Goal: Task Accomplishment & Management: Use online tool/utility

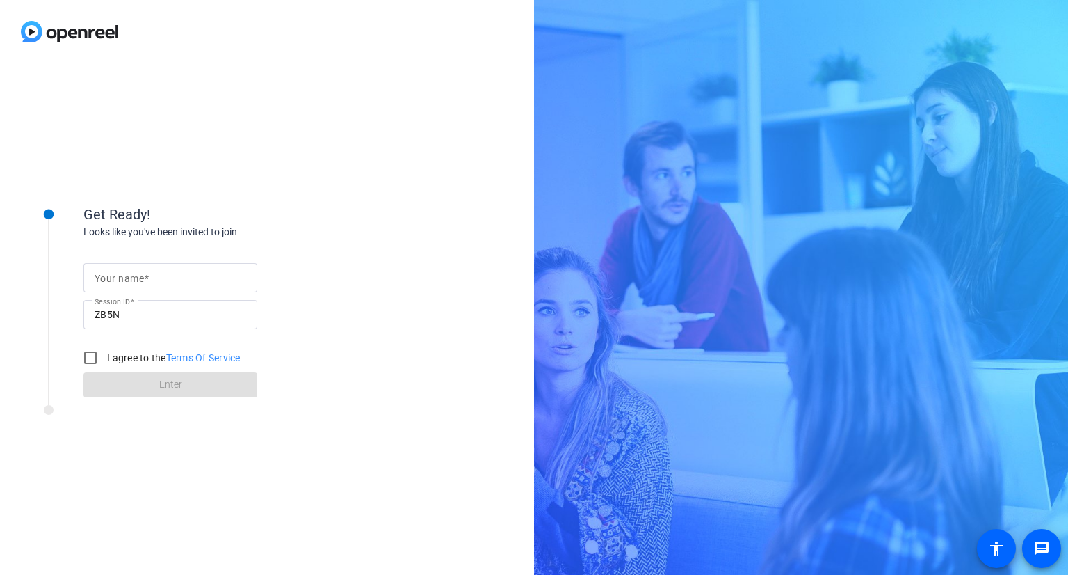
click at [122, 273] on mat-label "Your name" at bounding box center [119, 278] width 49 height 11
click at [122, 273] on input "Your name" at bounding box center [171, 277] width 152 height 17
type input "Madhu"
click at [89, 356] on input "I agree to the Terms Of Service" at bounding box center [91, 358] width 28 height 28
checkbox input "true"
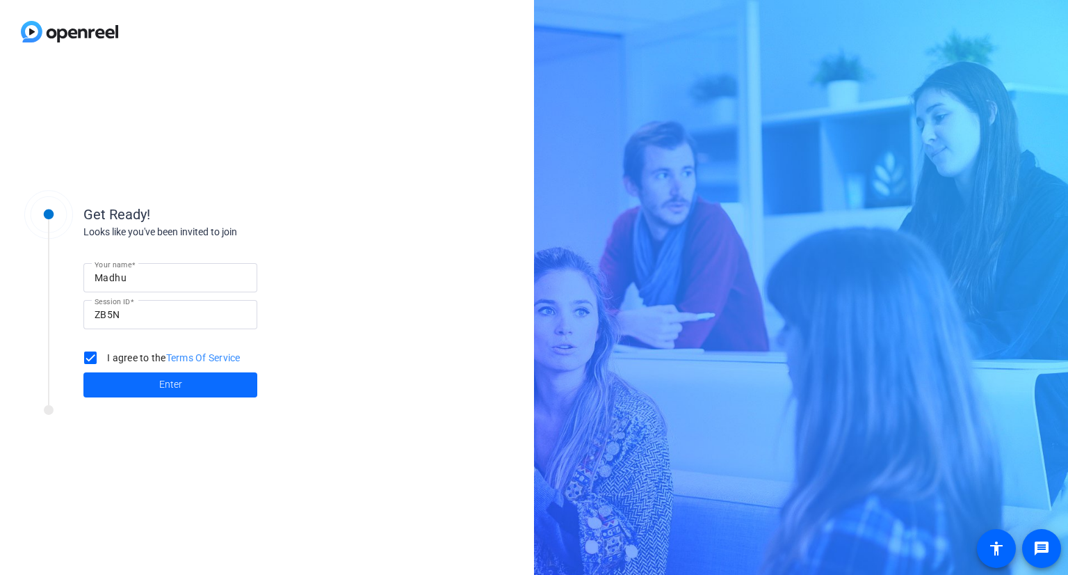
click at [134, 386] on span at bounding box center [170, 384] width 174 height 33
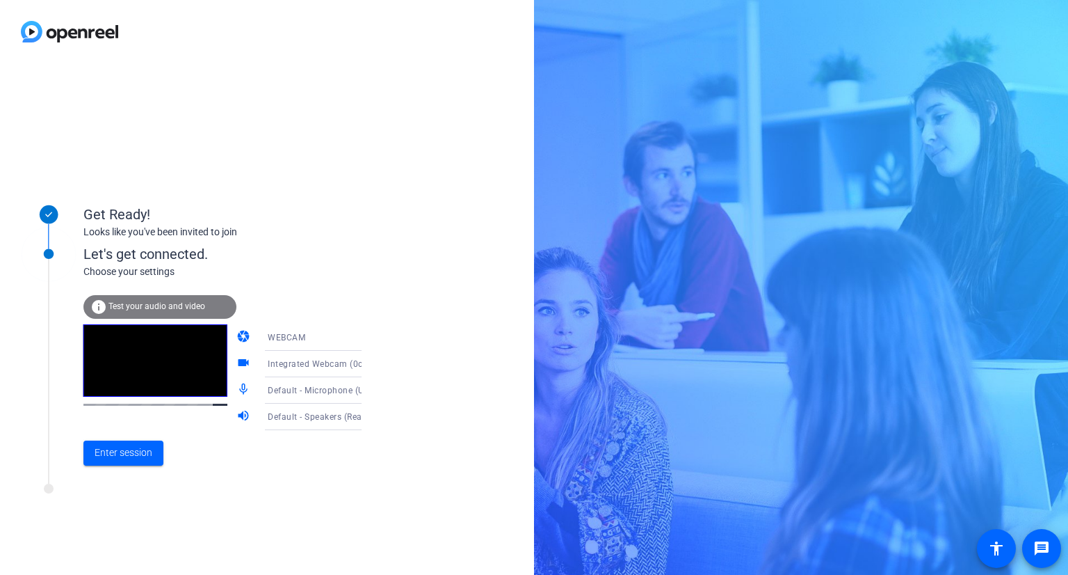
click at [166, 303] on span "Test your audio and video" at bounding box center [157, 306] width 97 height 10
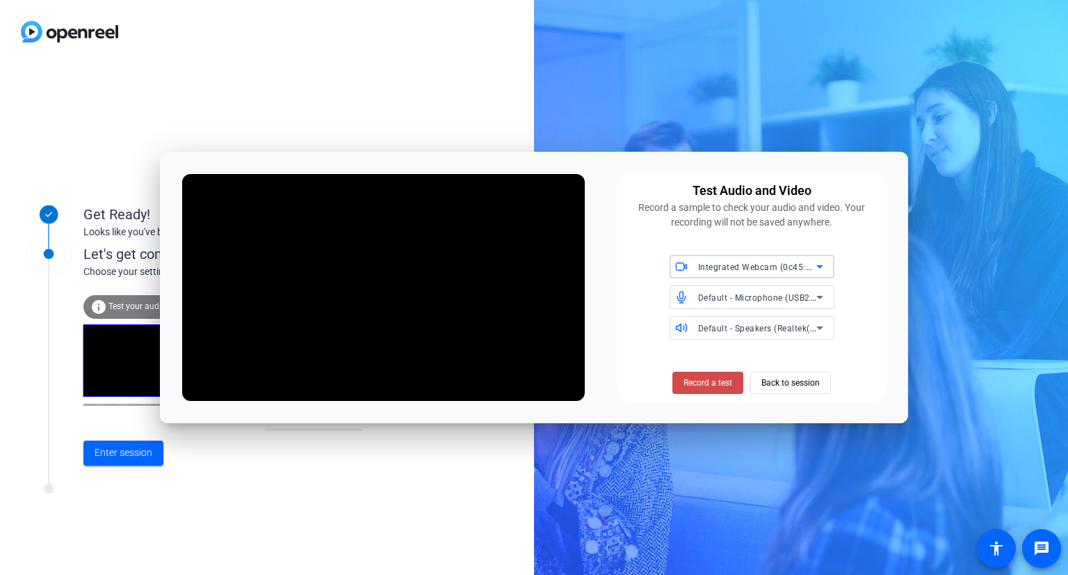
click at [722, 385] on span "Record a test" at bounding box center [708, 382] width 49 height 13
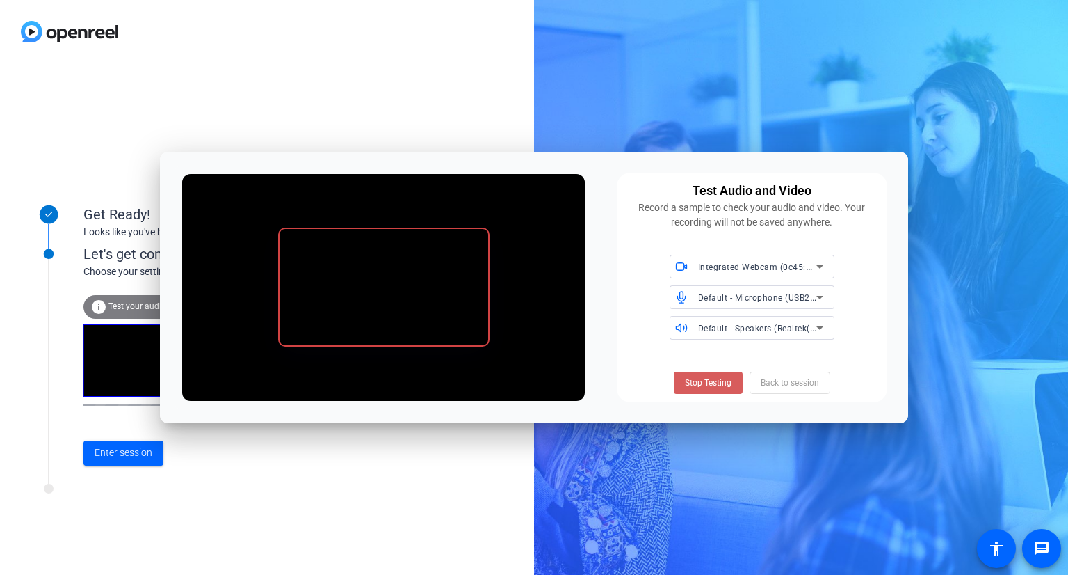
click at [721, 385] on span "Stop Testing" at bounding box center [708, 382] width 47 height 13
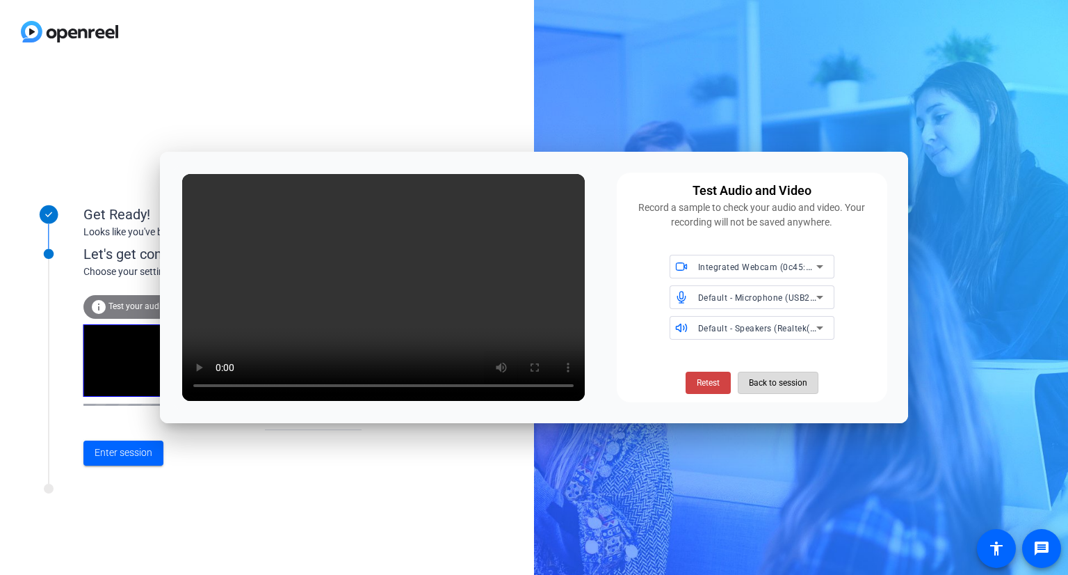
click at [763, 385] on span "Back to session" at bounding box center [778, 382] width 58 height 26
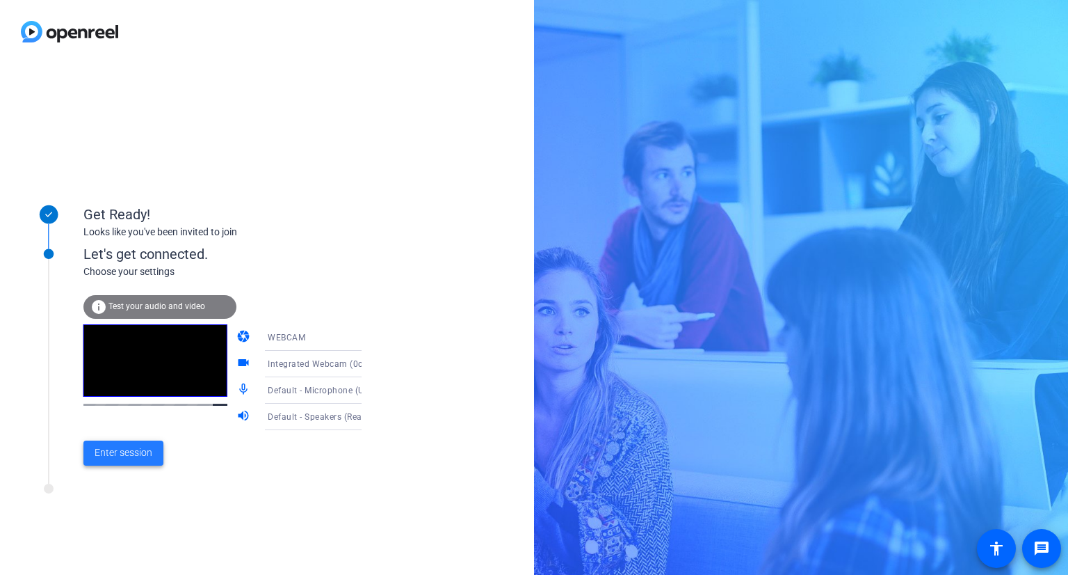
click at [136, 450] on span "Enter session" at bounding box center [124, 452] width 58 height 15
